Goal: Task Accomplishment & Management: Complete application form

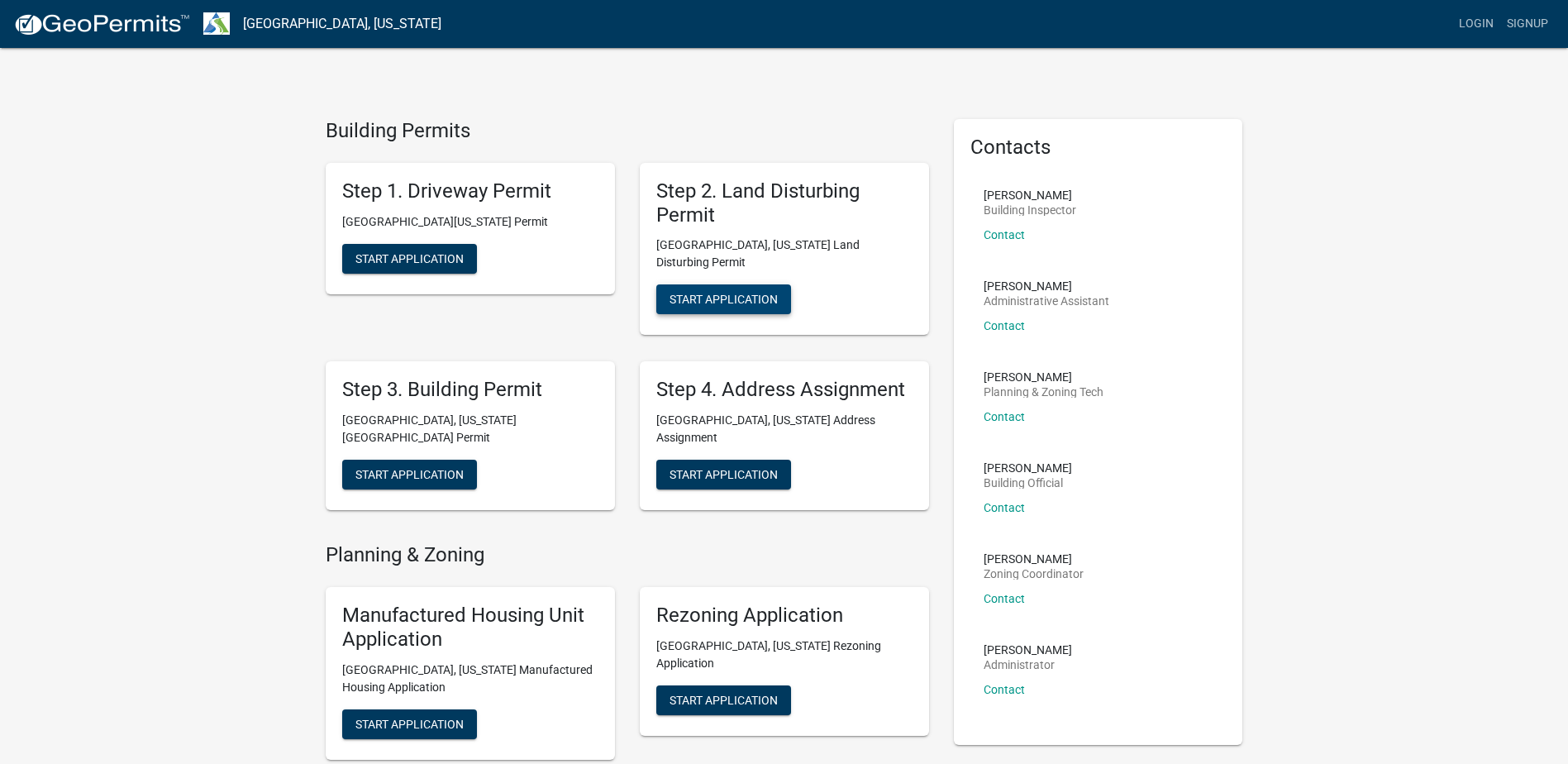
click at [726, 293] on span "Start Application" at bounding box center [724, 300] width 108 height 13
click at [412, 468] on span "Start Application" at bounding box center [409, 475] width 108 height 13
